Goal: Navigation & Orientation: Go to known website

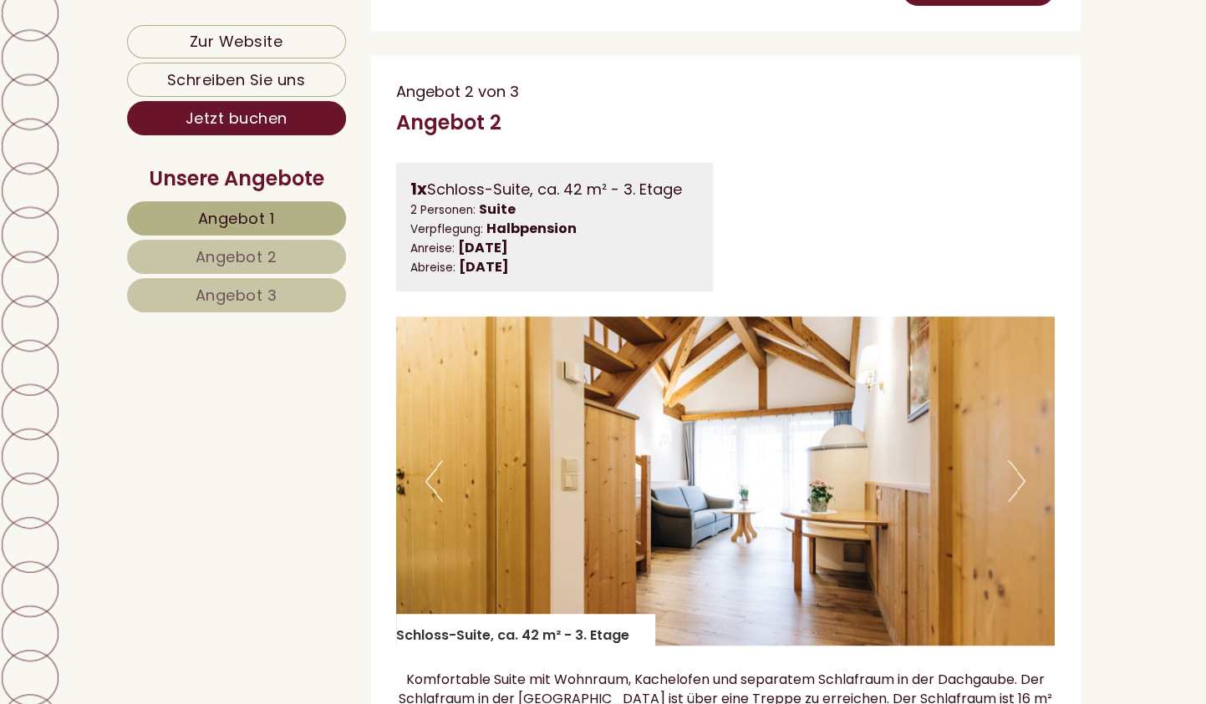
scroll to position [2357, 0]
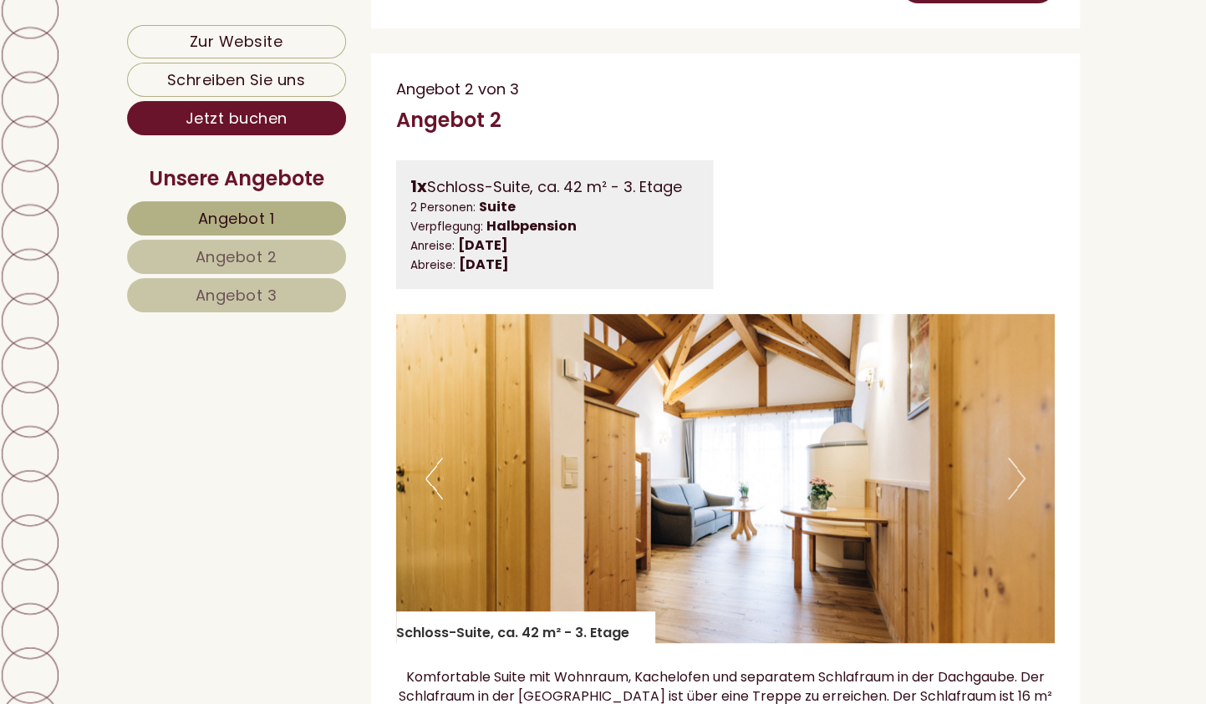
click at [1014, 500] on button "Next" at bounding box center [1017, 479] width 18 height 42
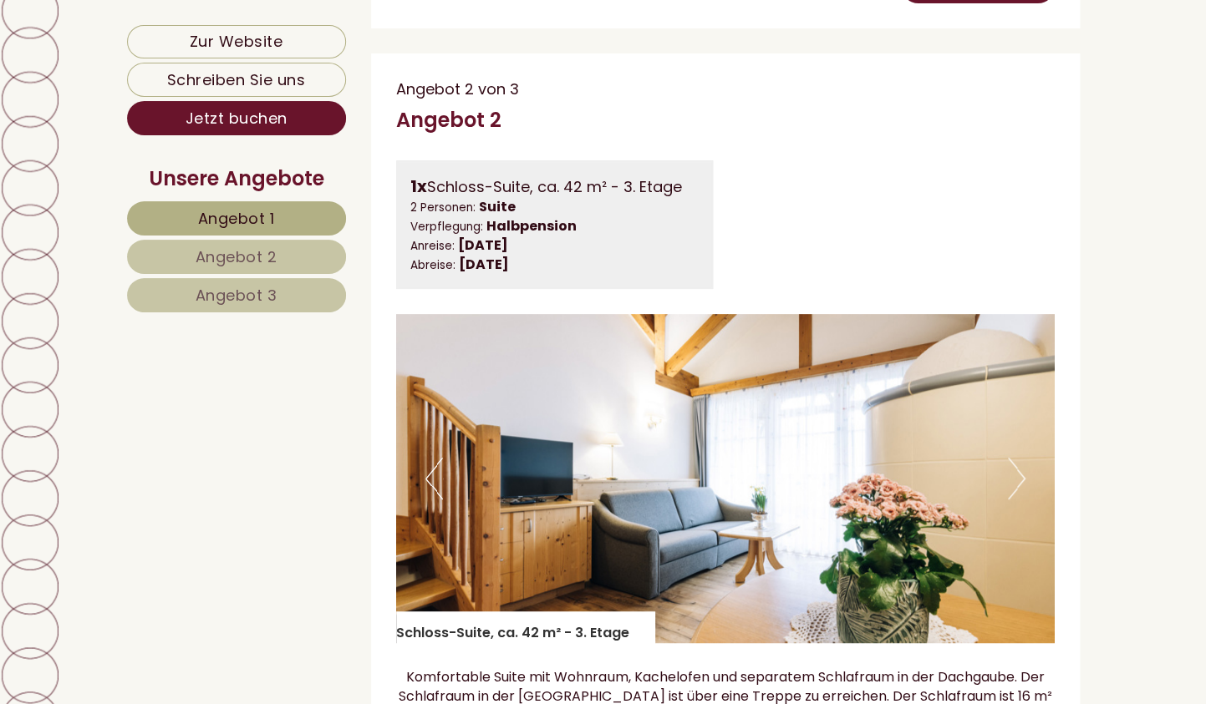
click at [1014, 500] on button "Next" at bounding box center [1017, 479] width 18 height 42
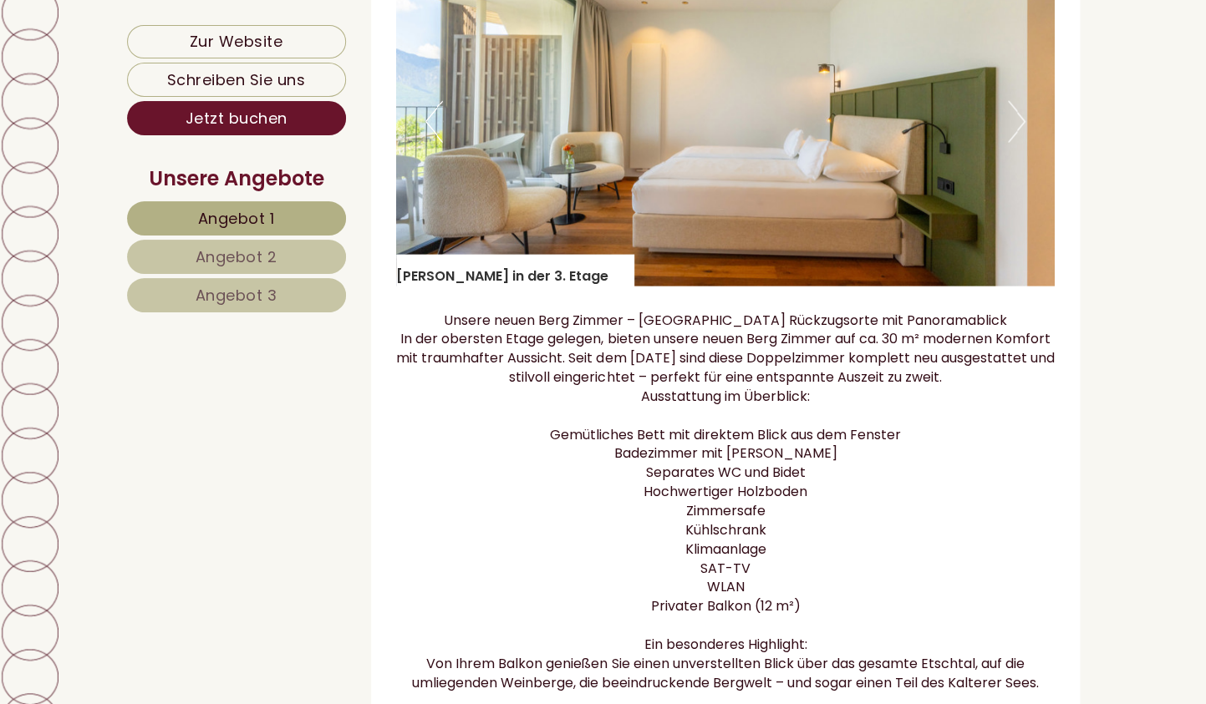
scroll to position [1266, 0]
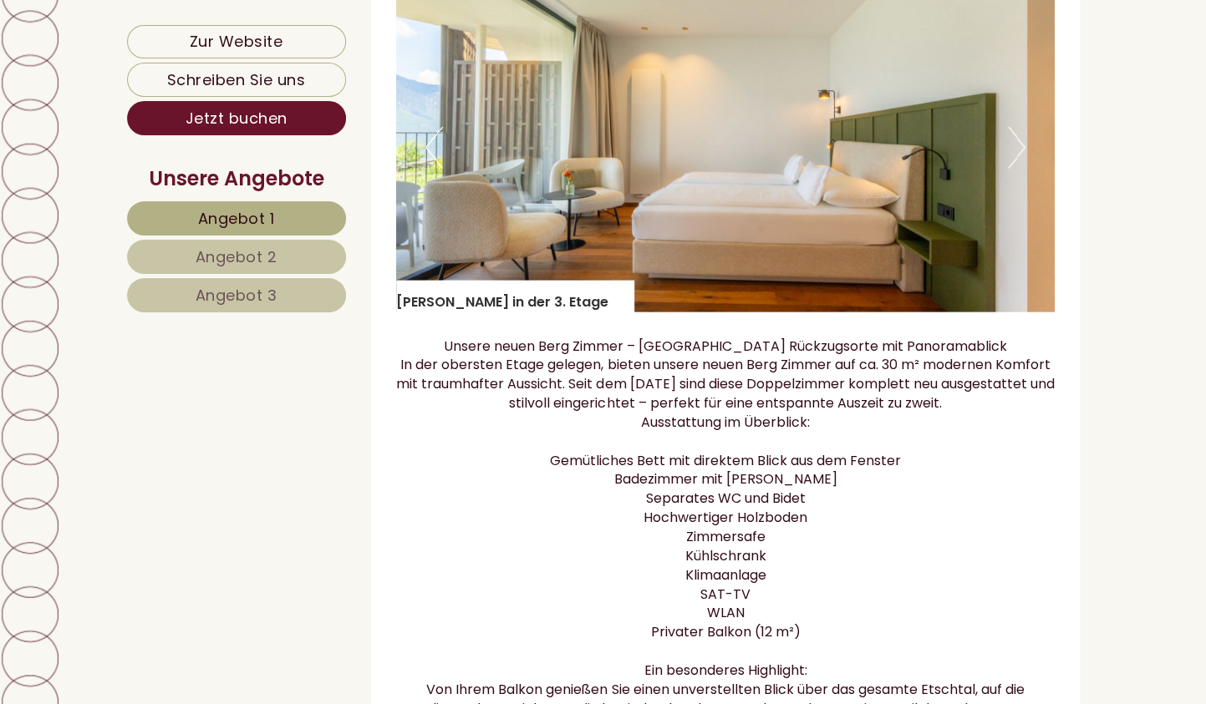
click at [1017, 163] on button "Next" at bounding box center [1017, 148] width 18 height 42
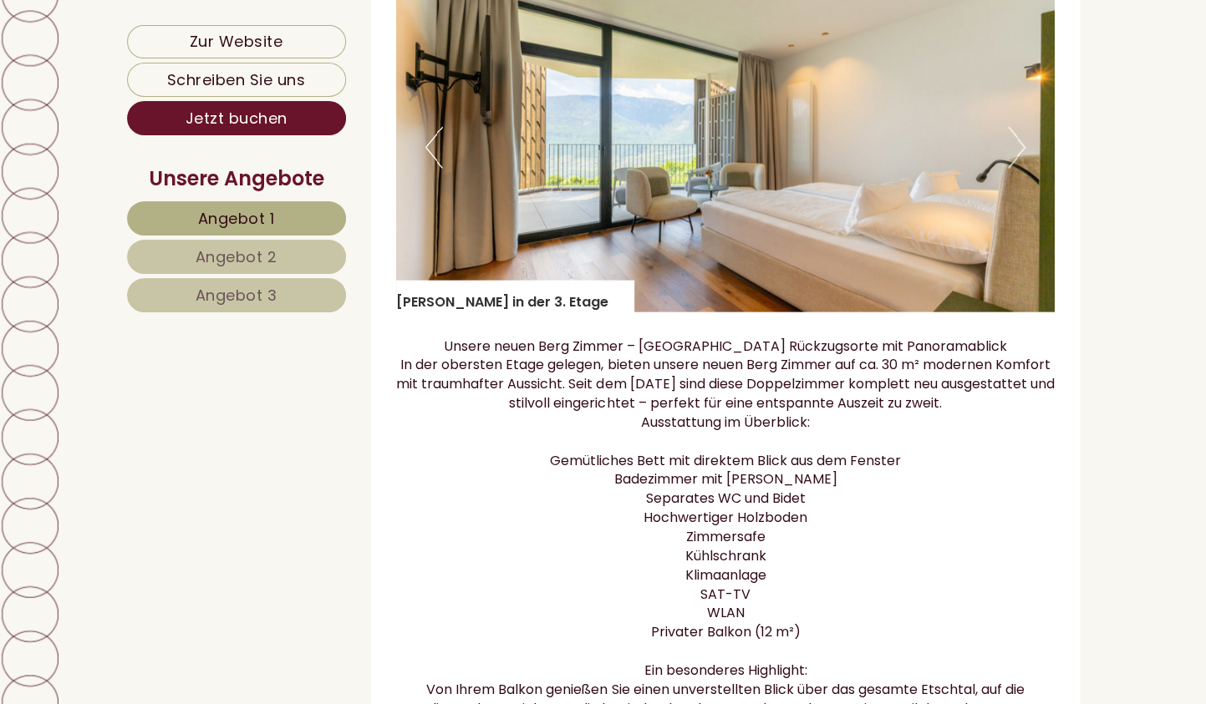
click at [1017, 163] on button "Next" at bounding box center [1017, 148] width 18 height 42
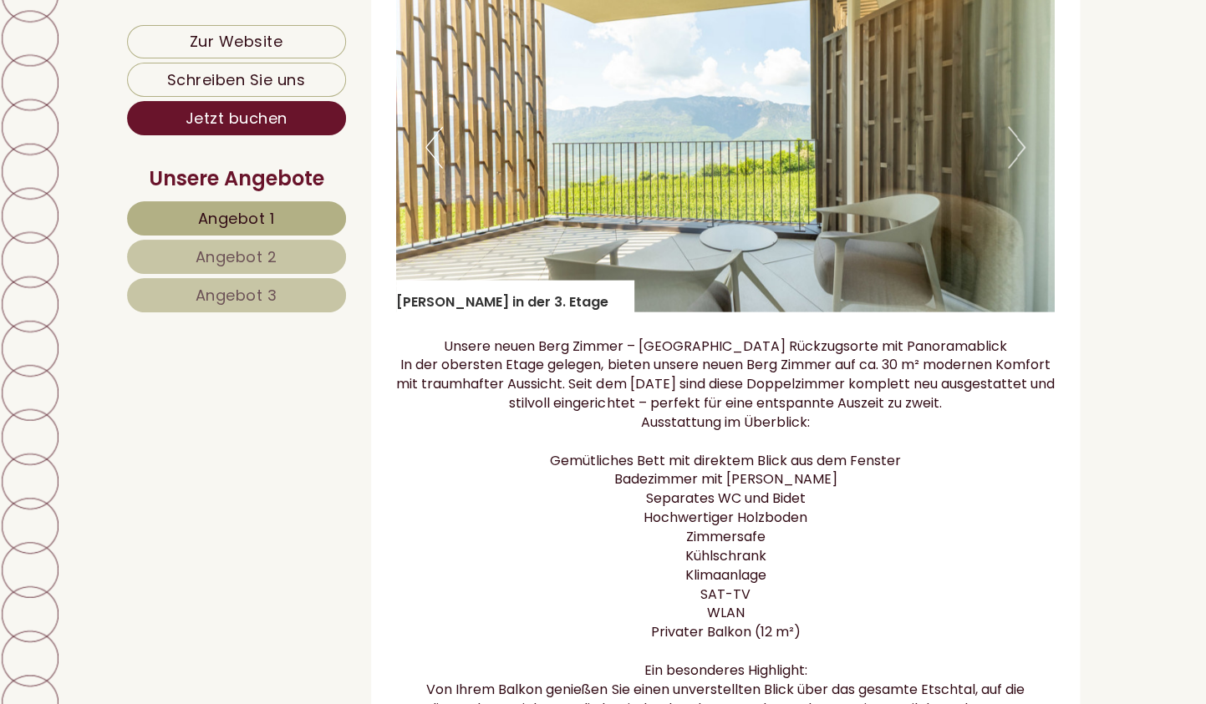
click at [1017, 163] on button "Next" at bounding box center [1017, 148] width 18 height 42
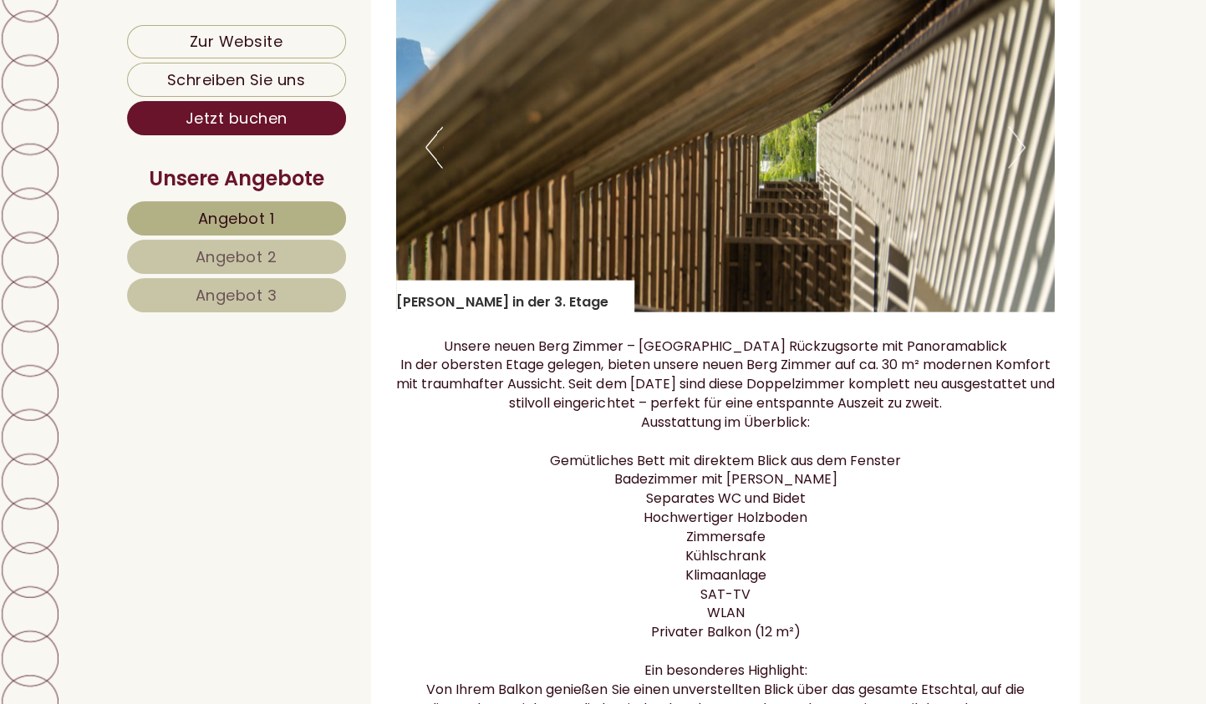
click at [1017, 163] on button "Next" at bounding box center [1017, 148] width 18 height 42
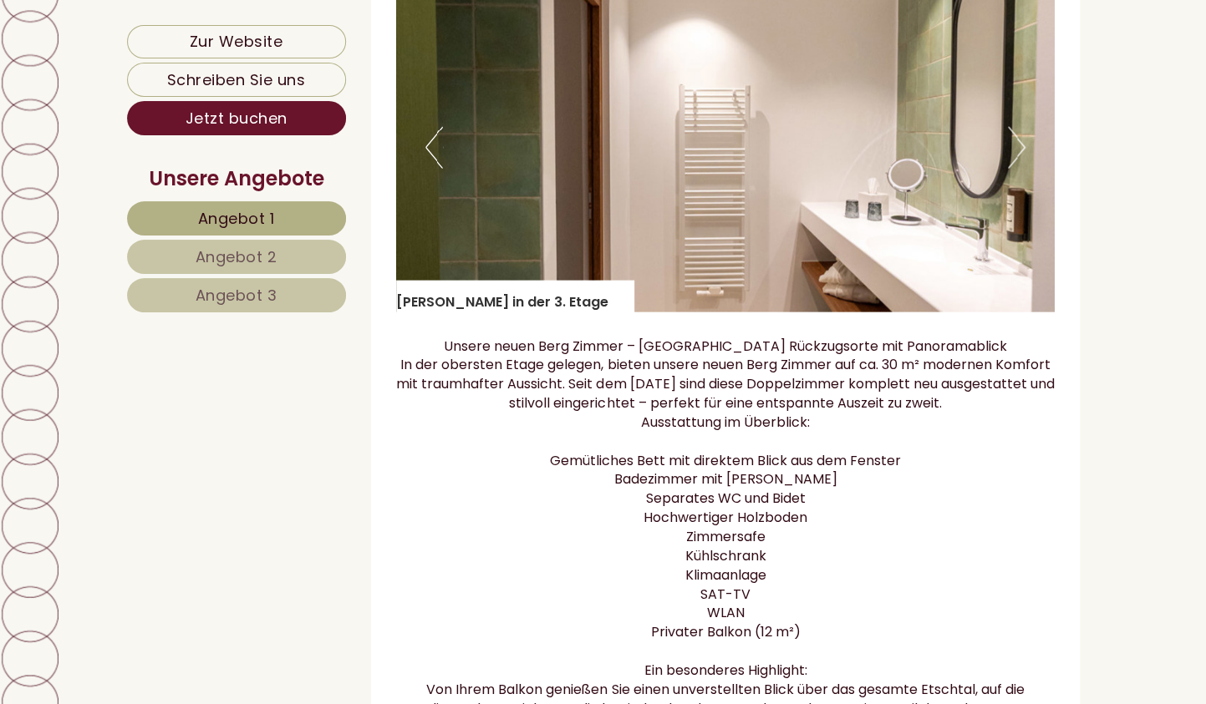
click at [1017, 163] on button "Next" at bounding box center [1017, 148] width 18 height 42
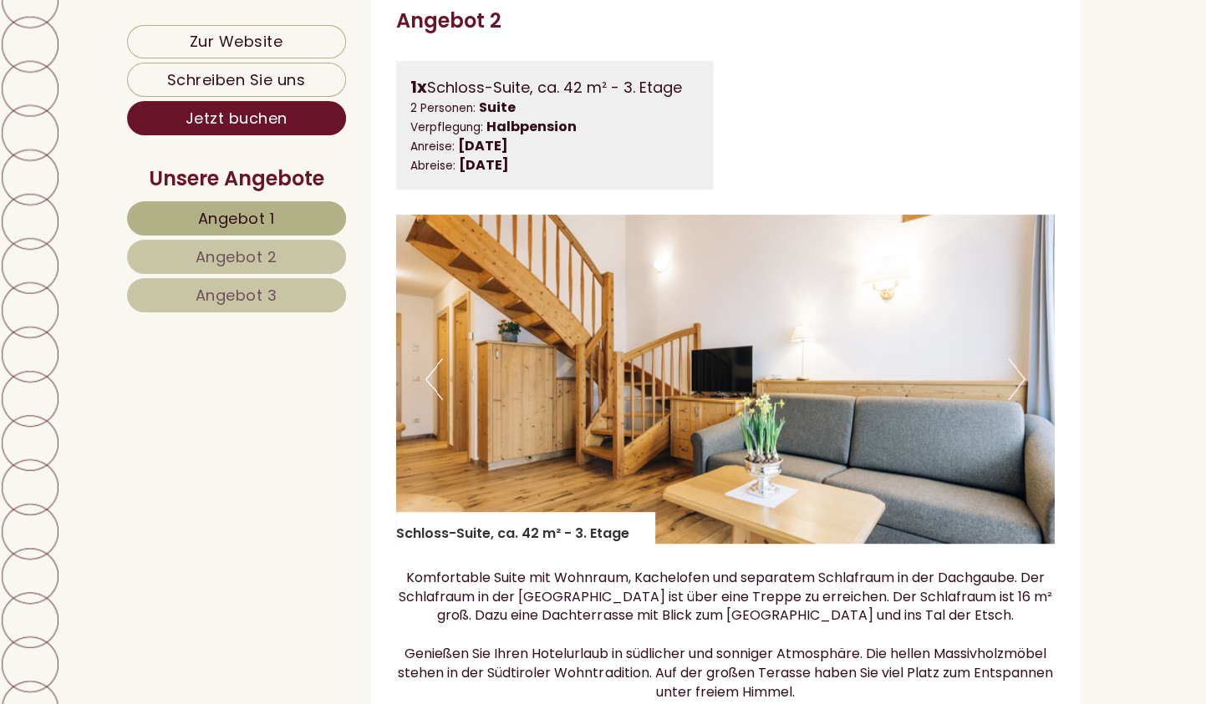
scroll to position [2474, 0]
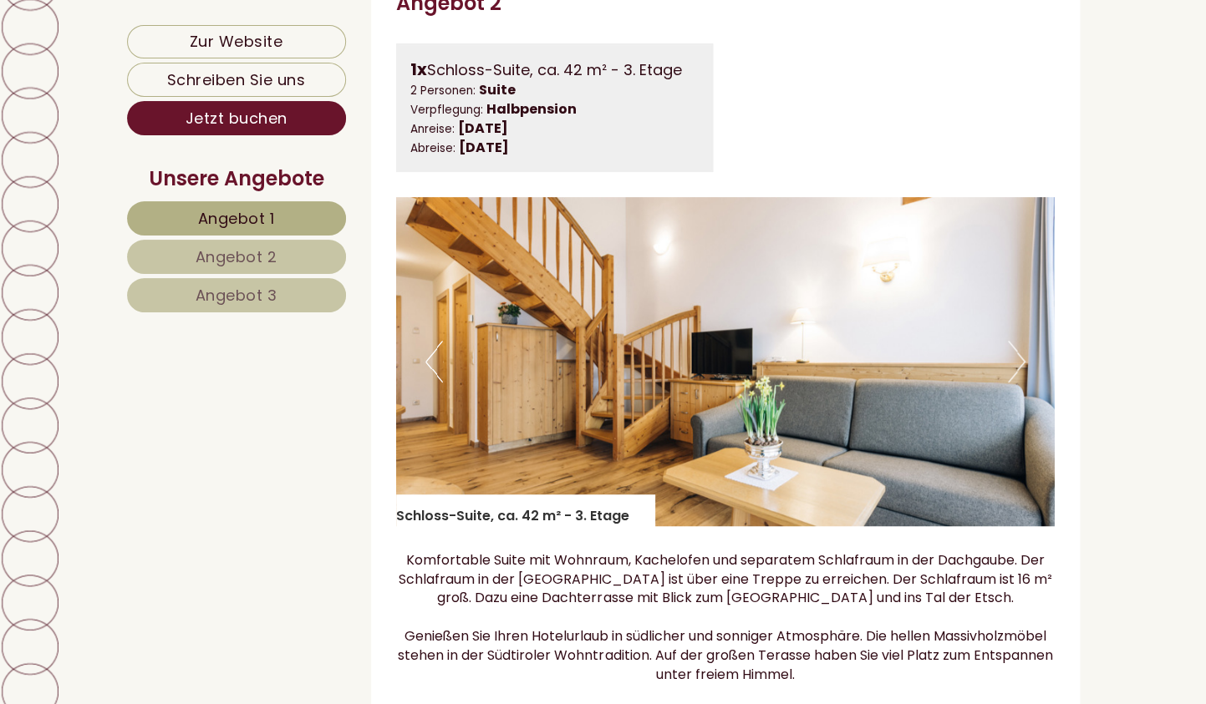
click at [1024, 383] on button "Next" at bounding box center [1017, 362] width 18 height 42
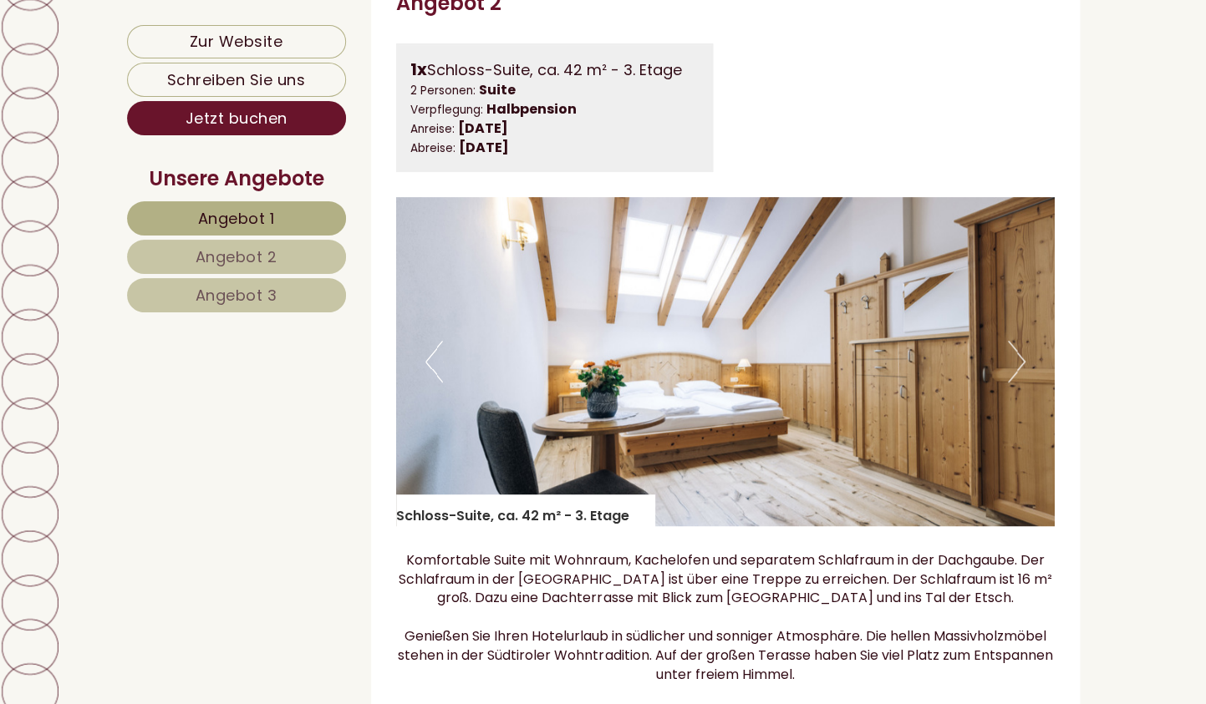
click at [1019, 381] on button "Next" at bounding box center [1017, 362] width 18 height 42
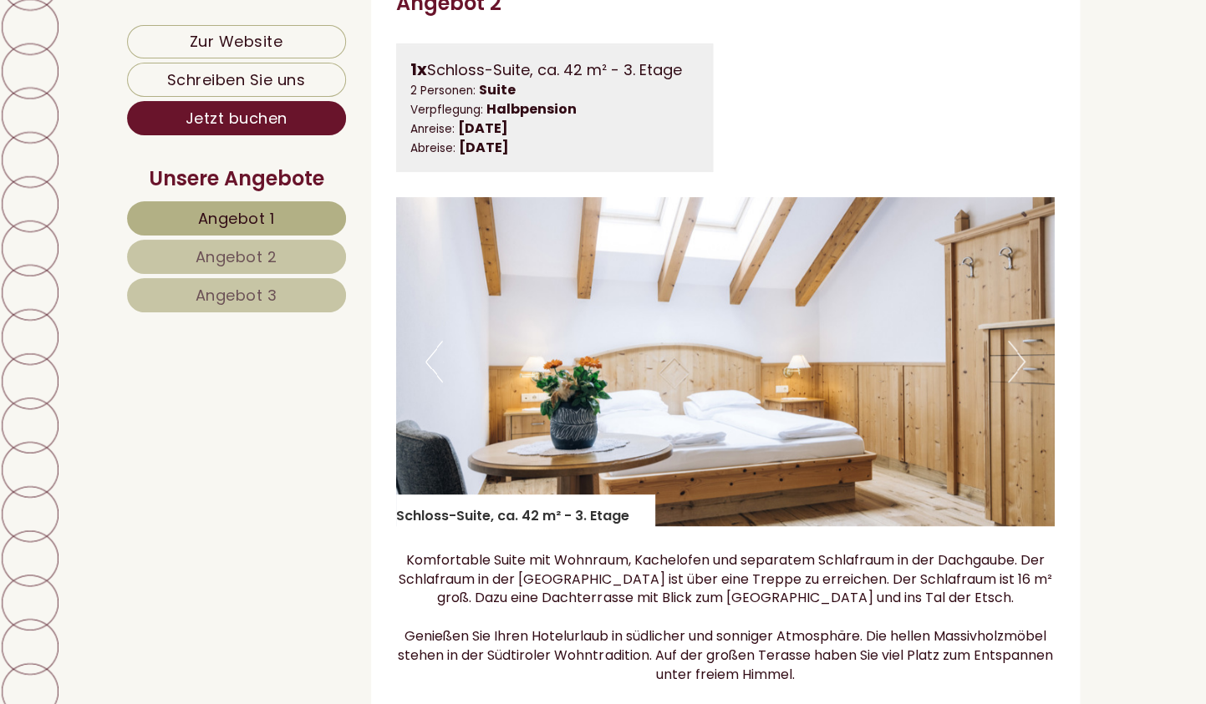
click at [1019, 381] on button "Next" at bounding box center [1017, 362] width 18 height 42
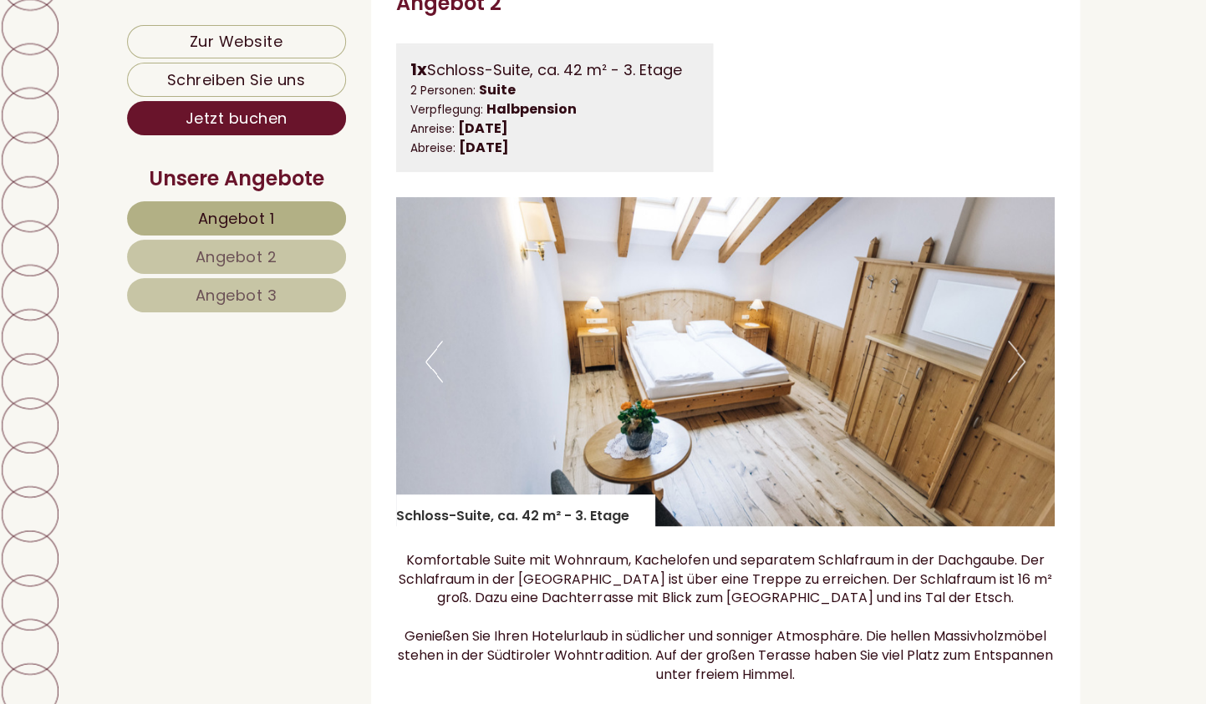
click at [1019, 381] on button "Next" at bounding box center [1017, 362] width 18 height 42
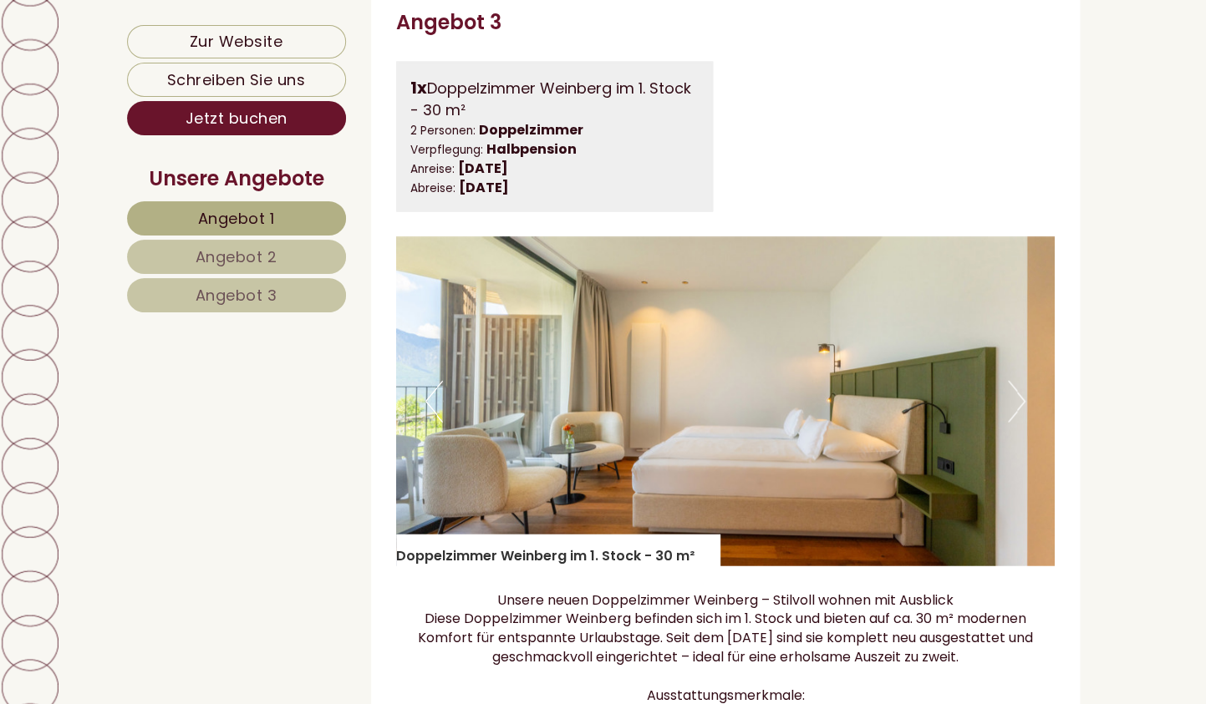
scroll to position [3650, 0]
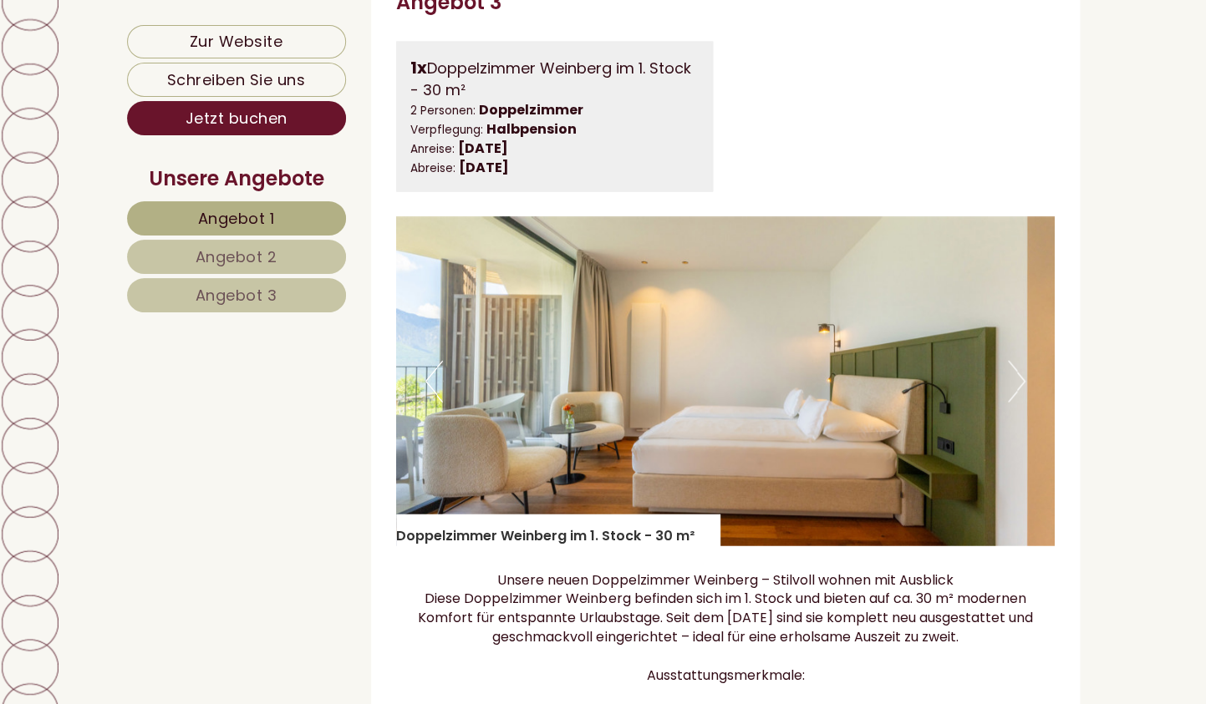
click at [1017, 397] on button "Next" at bounding box center [1017, 382] width 18 height 42
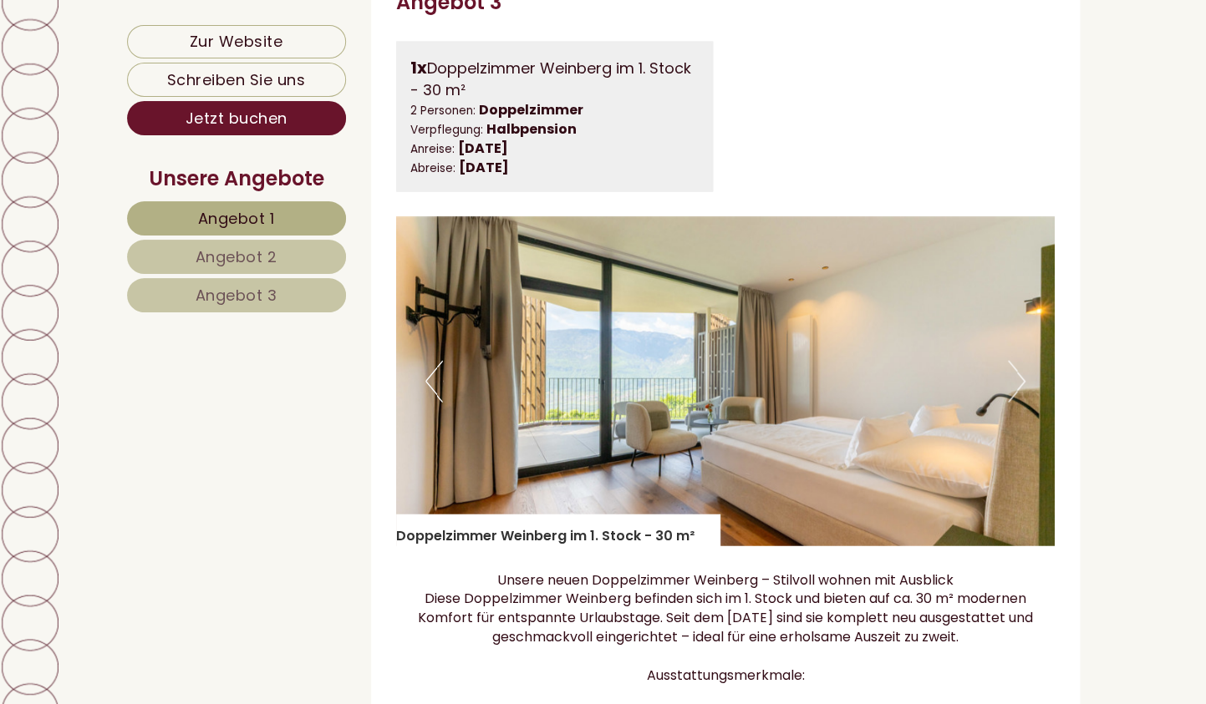
click at [1017, 397] on button "Next" at bounding box center [1017, 382] width 18 height 42
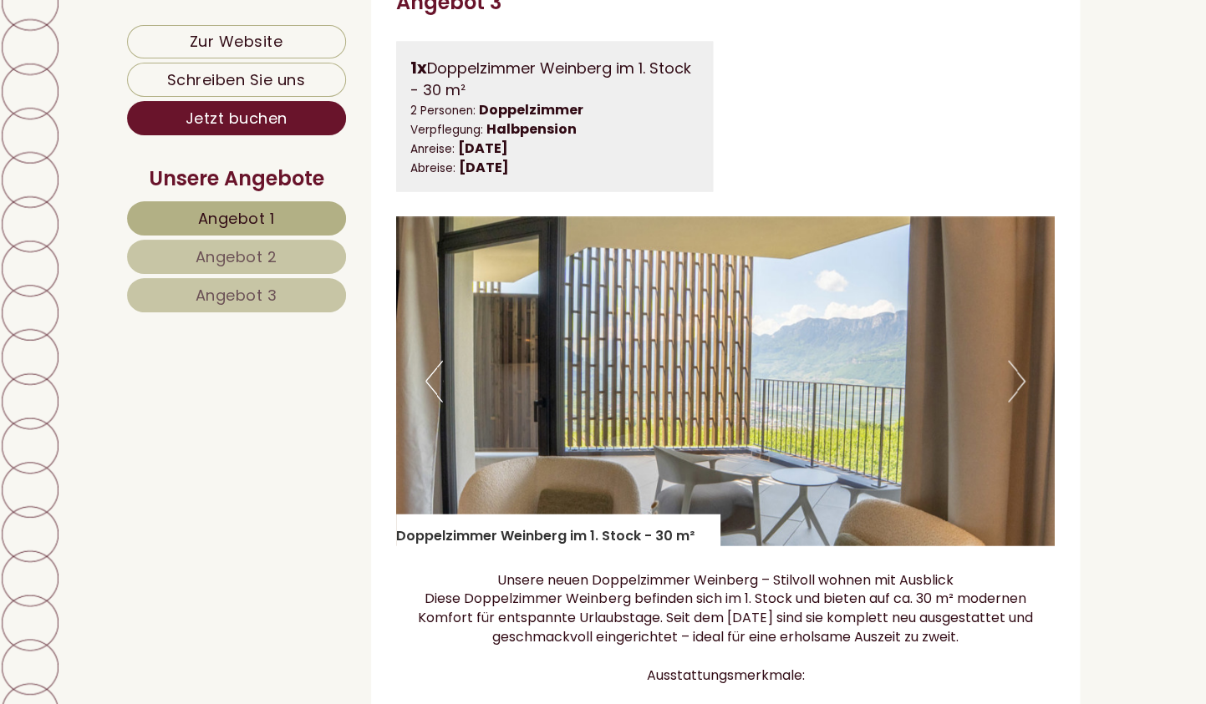
click at [1017, 398] on button "Next" at bounding box center [1017, 382] width 18 height 42
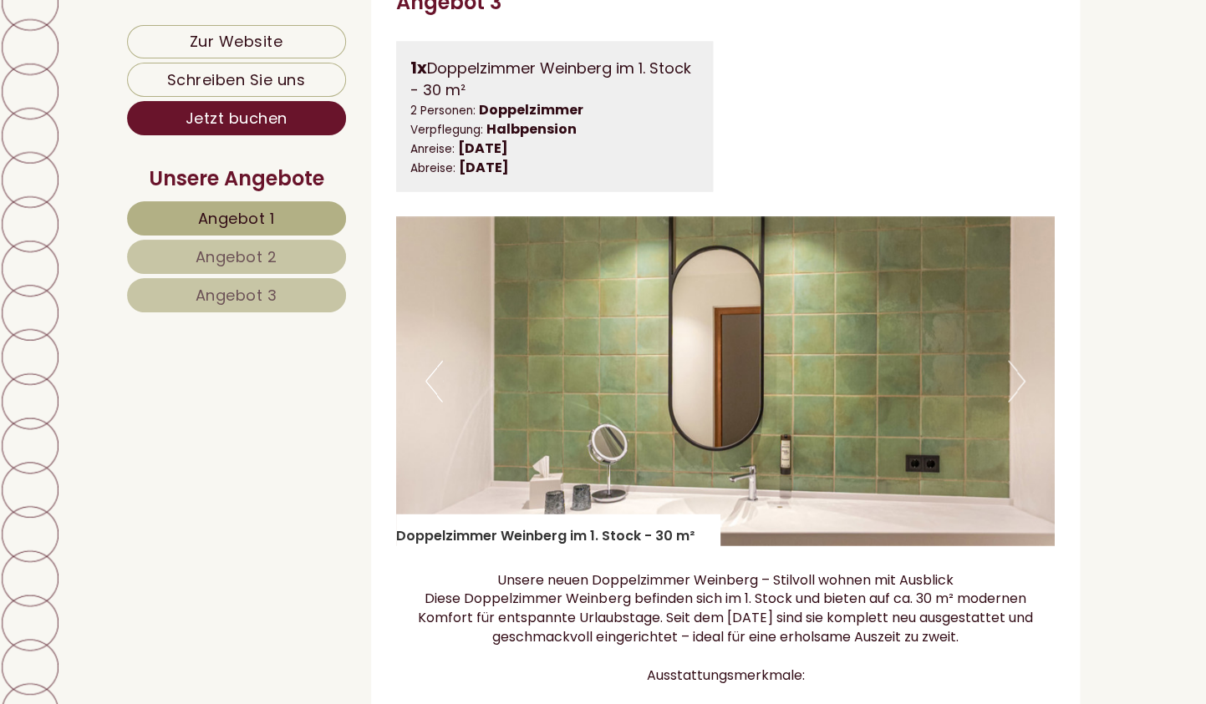
click at [1017, 398] on button "Next" at bounding box center [1017, 382] width 18 height 42
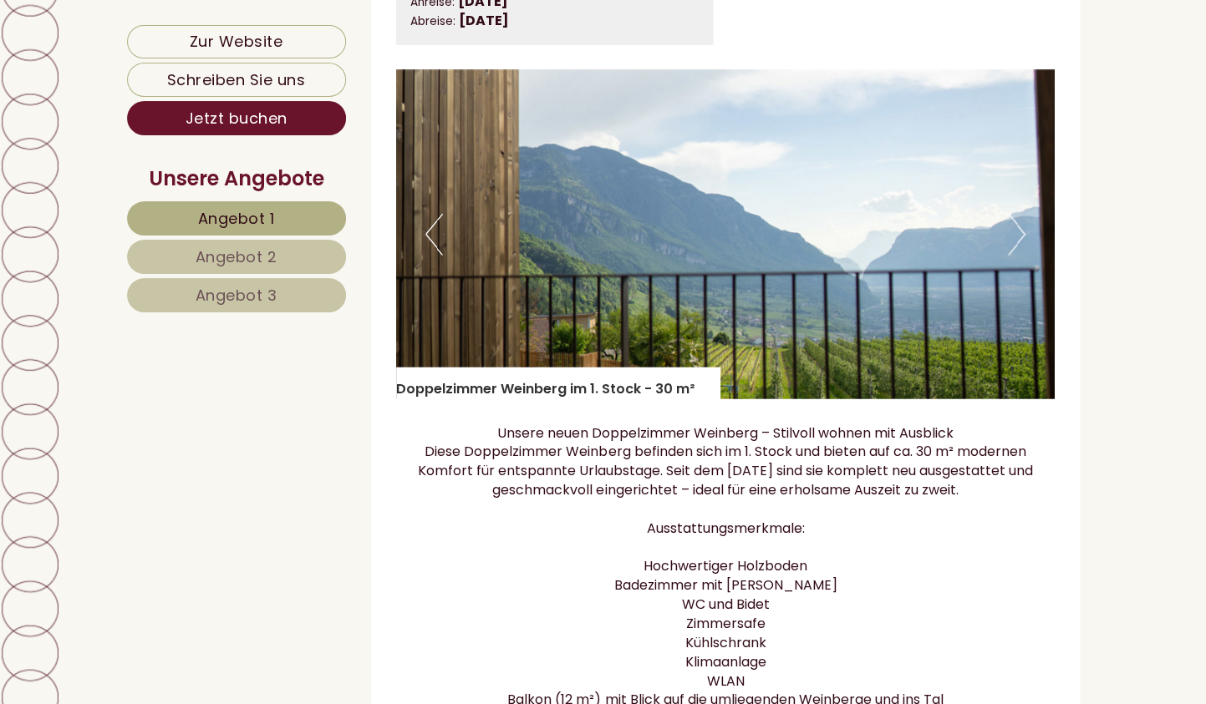
scroll to position [3794, 0]
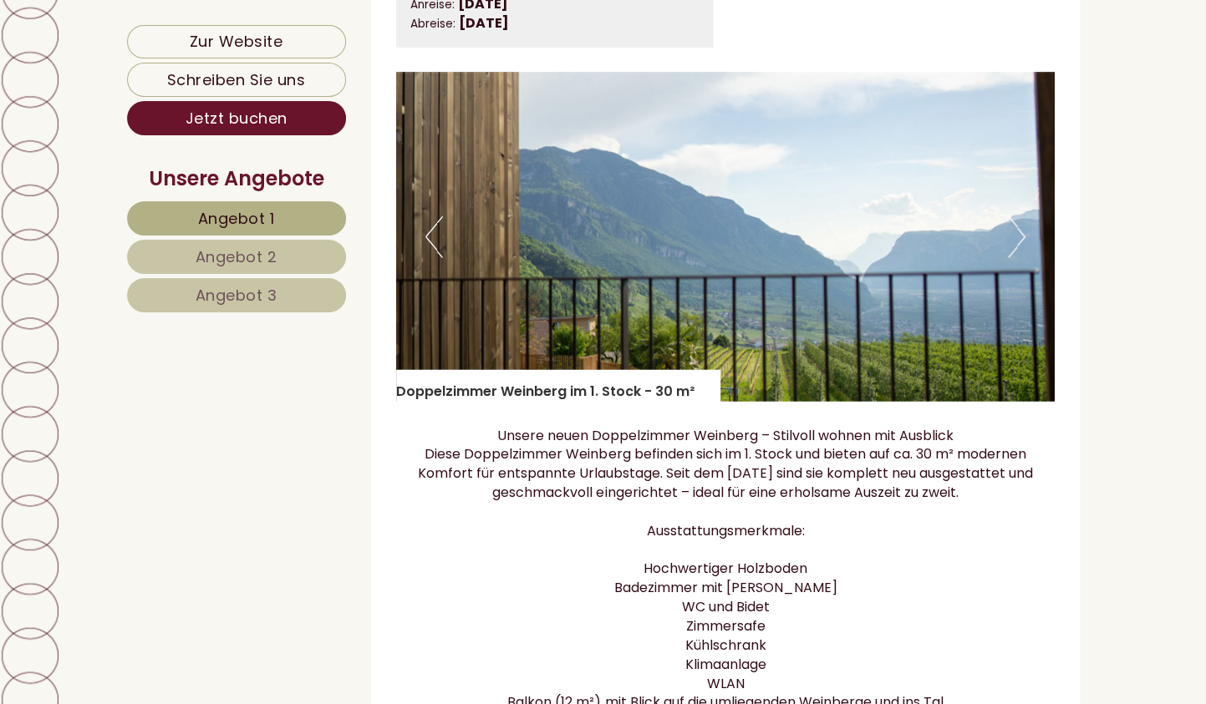
click at [1019, 257] on button "Next" at bounding box center [1017, 237] width 18 height 42
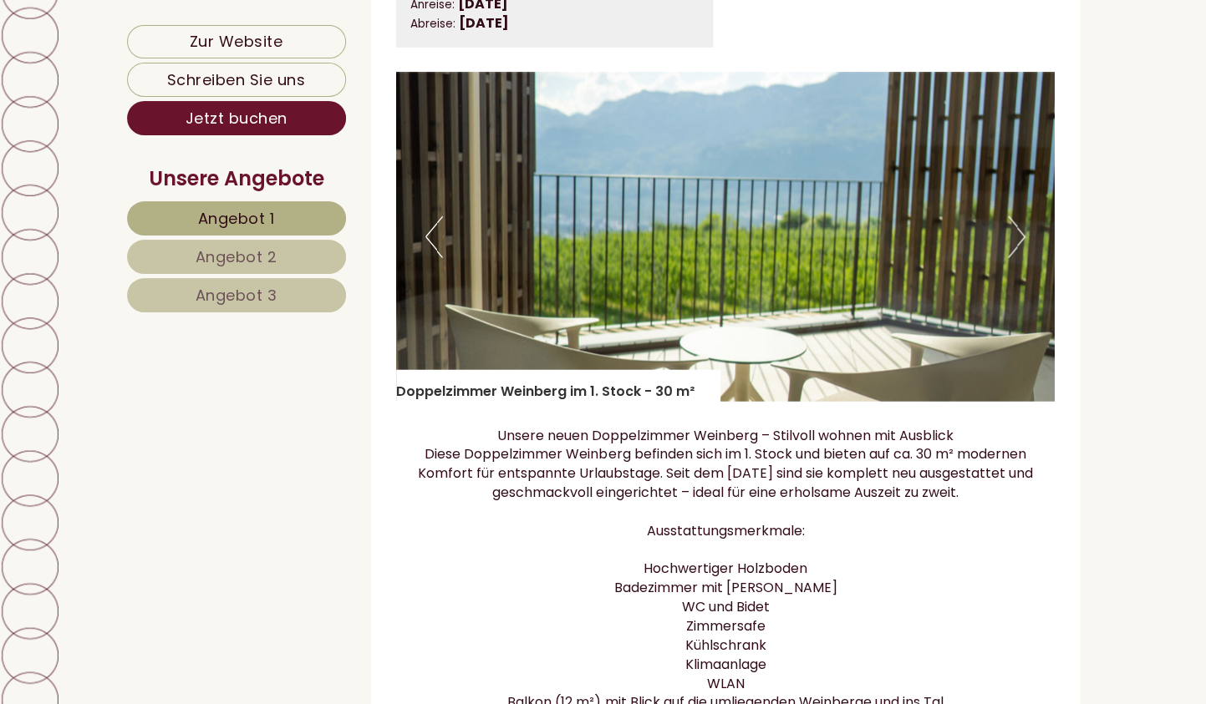
click at [1019, 257] on button "Next" at bounding box center [1017, 237] width 18 height 42
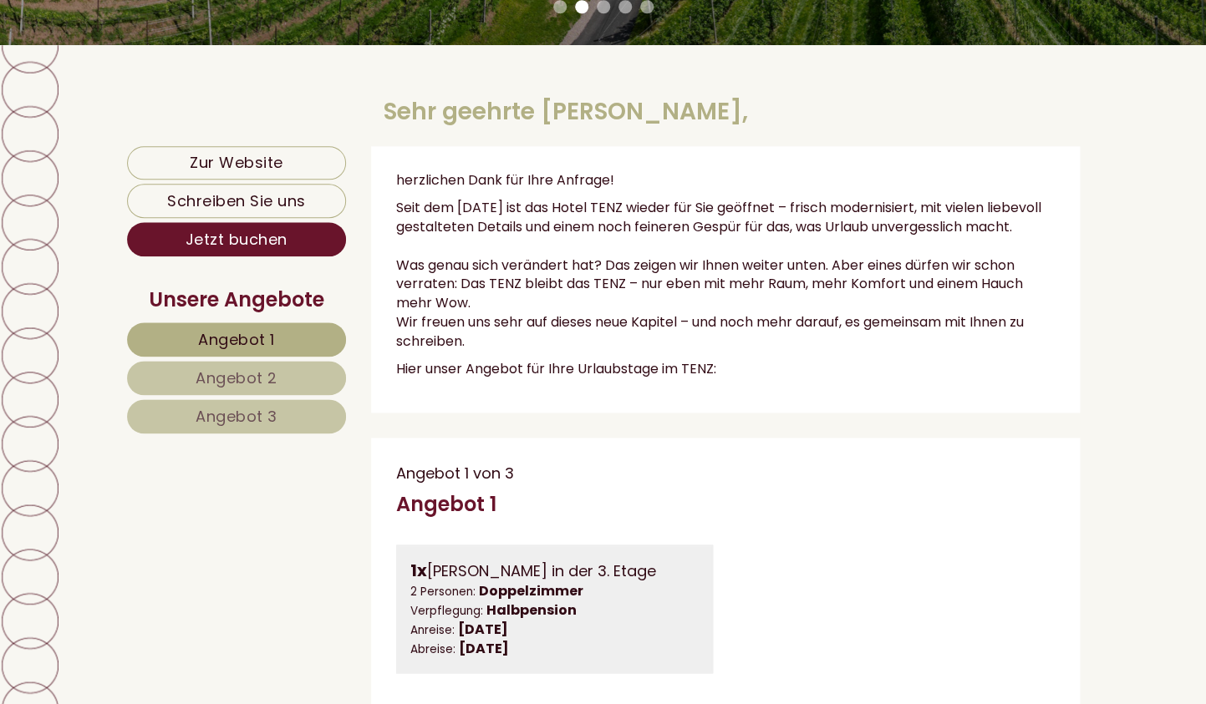
scroll to position [550, 0]
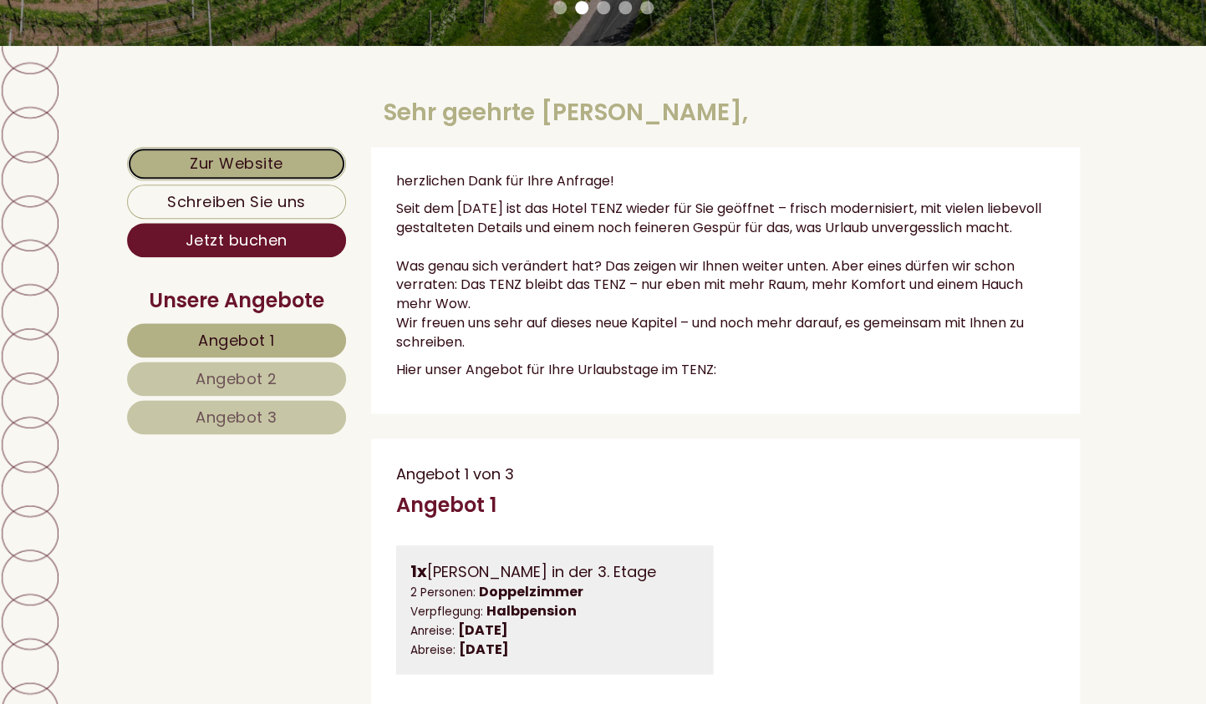
click at [316, 162] on link "Zur Website" at bounding box center [237, 163] width 220 height 33
